Goal: Task Accomplishment & Management: Use online tool/utility

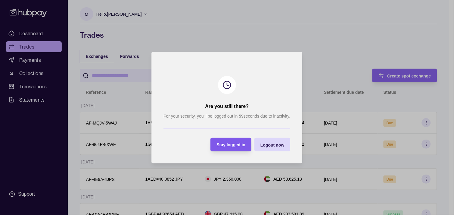
click at [233, 142] on span "Stay logged in" at bounding box center [231, 144] width 29 height 5
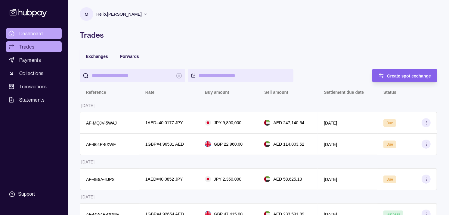
click at [31, 29] on link "Dashboard" at bounding box center [34, 33] width 56 height 11
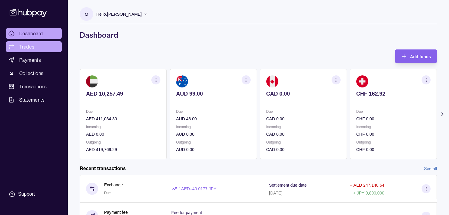
click at [33, 50] on link "Trades" at bounding box center [34, 46] width 56 height 11
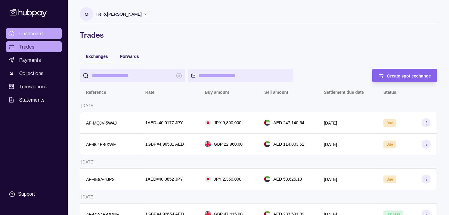
click at [30, 35] on span "Dashboard" at bounding box center [31, 33] width 24 height 7
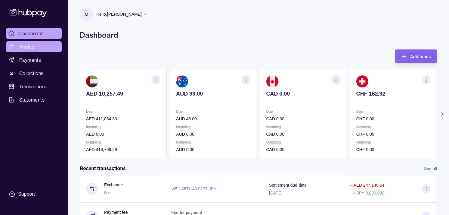
click at [42, 48] on link "Trades" at bounding box center [34, 46] width 56 height 11
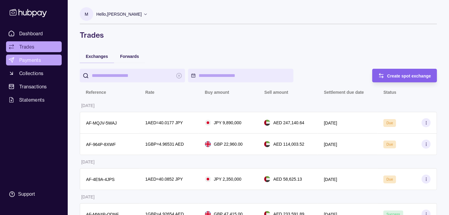
click at [39, 60] on span "Payments" at bounding box center [30, 59] width 22 height 7
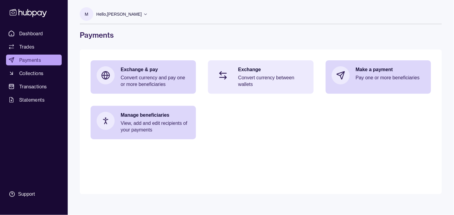
click at [263, 76] on p "Convert currency between wallets" at bounding box center [272, 80] width 69 height 13
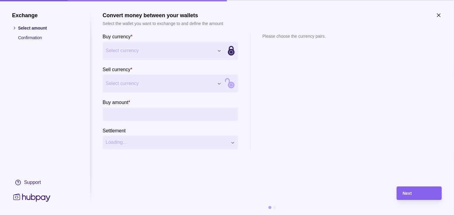
click at [440, 16] on icon "button" at bounding box center [439, 15] width 6 height 6
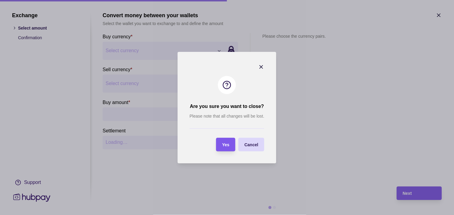
click at [229, 144] on span "Yes" at bounding box center [225, 144] width 7 height 5
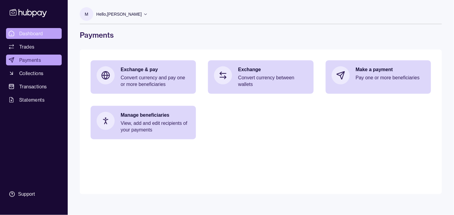
click at [27, 33] on span "Dashboard" at bounding box center [31, 33] width 24 height 7
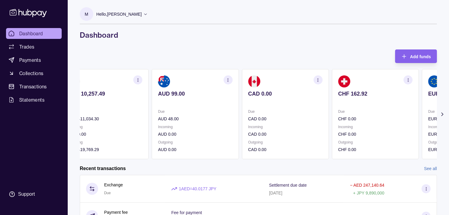
click at [360, 123] on div "Due CHF 0.00 Incoming CHF 0.00 Outgoing CHF 0.00" at bounding box center [375, 130] width 74 height 45
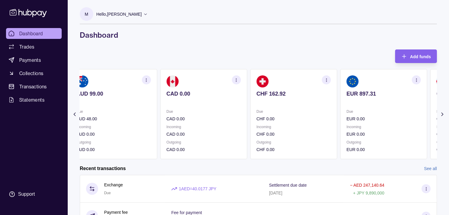
click at [363, 124] on p "Incoming" at bounding box center [384, 126] width 74 height 7
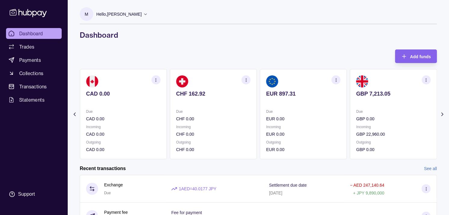
click at [359, 122] on div "Due GBP 0.00 Incoming GBP 22,960.00 Outgoing GBP 0.00" at bounding box center [393, 130] width 74 height 45
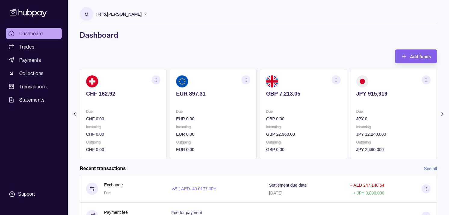
click at [379, 112] on p "Due" at bounding box center [393, 111] width 74 height 7
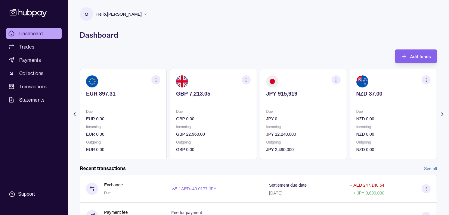
click at [358, 113] on p "Due" at bounding box center [393, 111] width 74 height 7
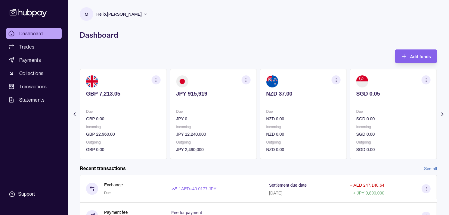
click at [356, 110] on p "Due" at bounding box center [393, 111] width 74 height 7
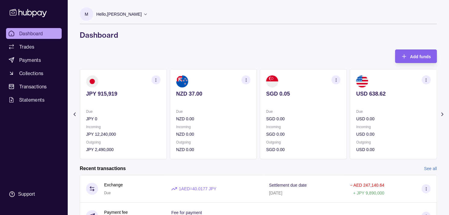
click at [369, 111] on section "USD 638.62 Due USD 0.00 Incoming USD 0.00 Outgoing USD 0.00" at bounding box center [393, 114] width 87 height 90
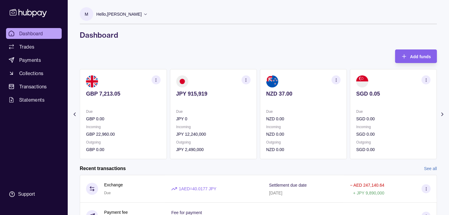
click at [367, 110] on section "SGD 0.05 Due SGD 0.00 Incoming SGD 0.00 Outgoing SGD 0.00" at bounding box center [393, 114] width 87 height 90
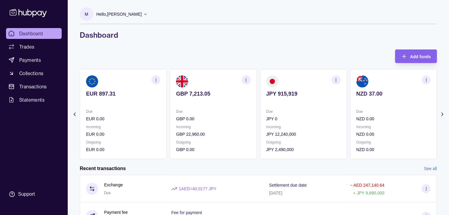
click at [341, 111] on p "Due" at bounding box center [303, 111] width 74 height 7
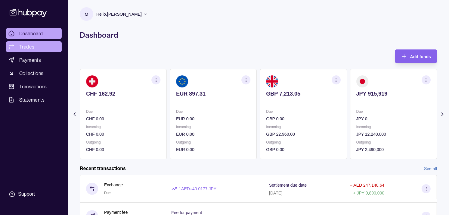
click at [33, 47] on span "Trades" at bounding box center [26, 46] width 15 height 7
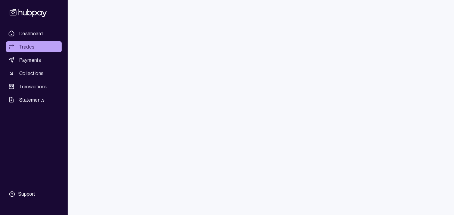
click at [395, 73] on span "Create spot exchange" at bounding box center [414, 75] width 44 height 5
